Goal: Check status: Check status

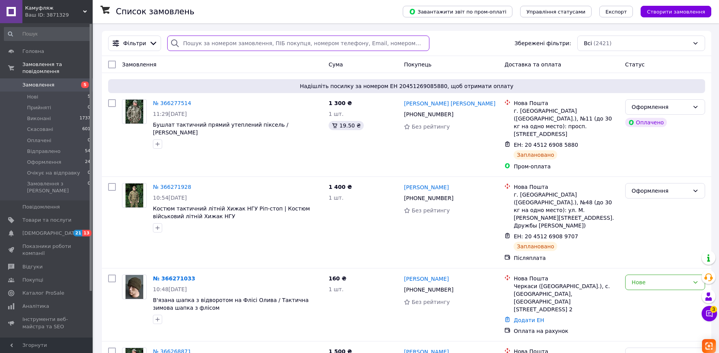
click at [183, 48] on input "search" at bounding box center [298, 43] width 262 height 15
paste input "364944642"
type input "364944642"
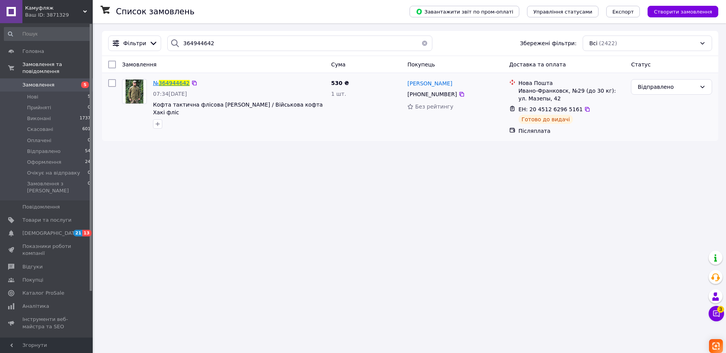
click at [177, 87] on div "№ 364944642" at bounding box center [171, 82] width 38 height 9
click at [177, 82] on span "364944642" at bounding box center [174, 83] width 31 height 6
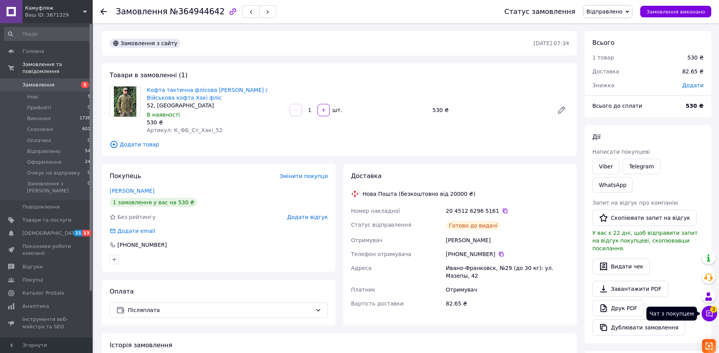
click at [707, 311] on icon at bounding box center [710, 314] width 8 height 8
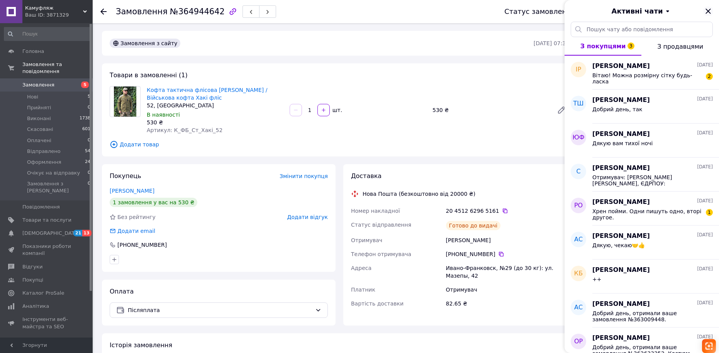
click at [707, 8] on icon "Закрити" at bounding box center [708, 11] width 9 height 9
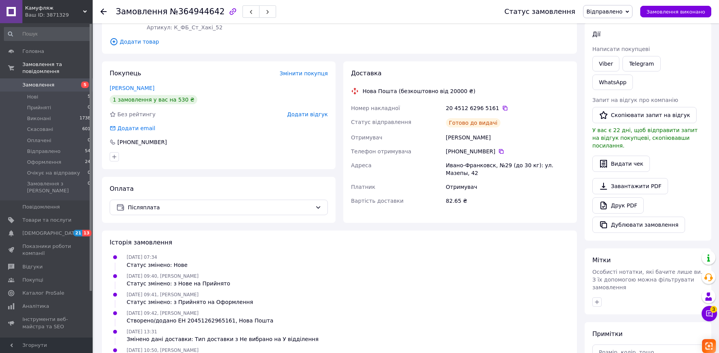
scroll to position [32, 0]
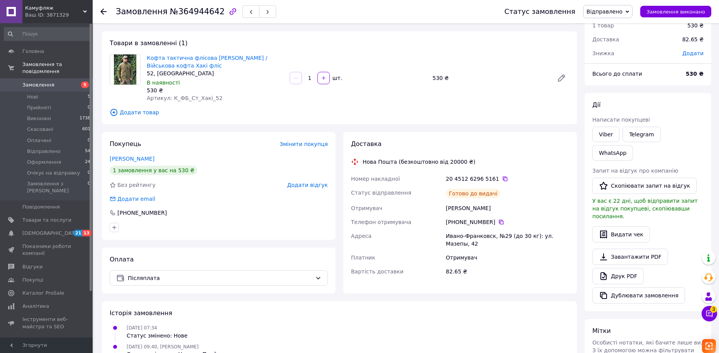
click at [104, 12] on use at bounding box center [103, 11] width 6 height 6
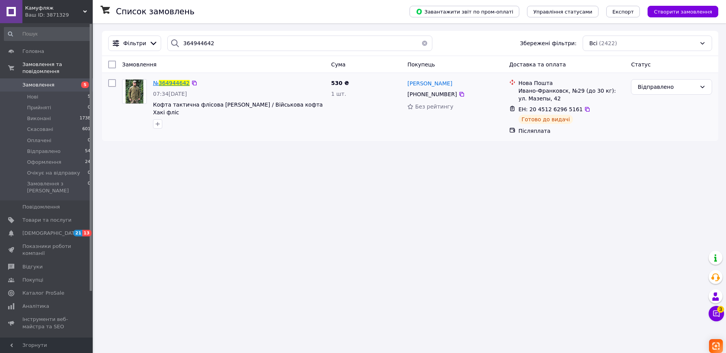
click at [176, 86] on span "364944642" at bounding box center [174, 83] width 31 height 6
